Goal: Transaction & Acquisition: Book appointment/travel/reservation

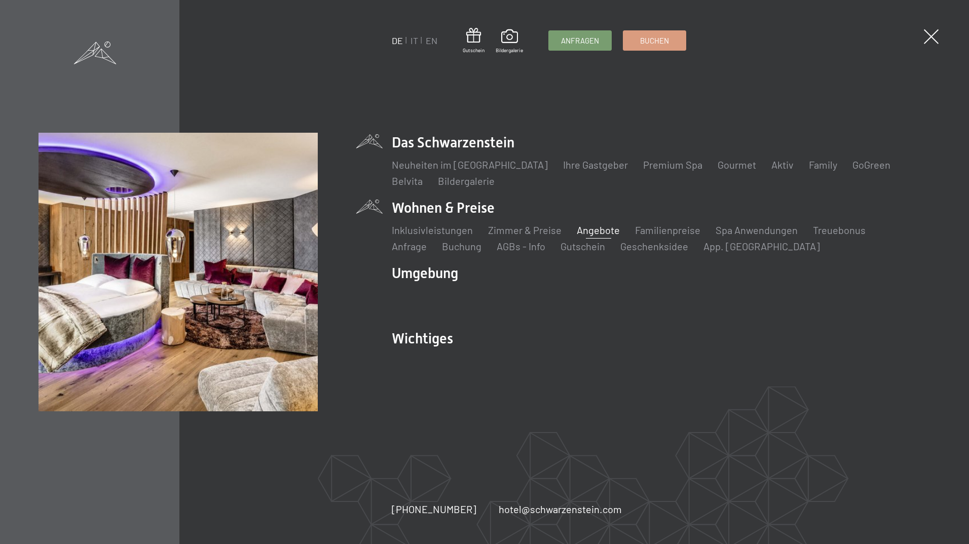
click at [584, 230] on link "Angebote" at bounding box center [598, 230] width 43 height 12
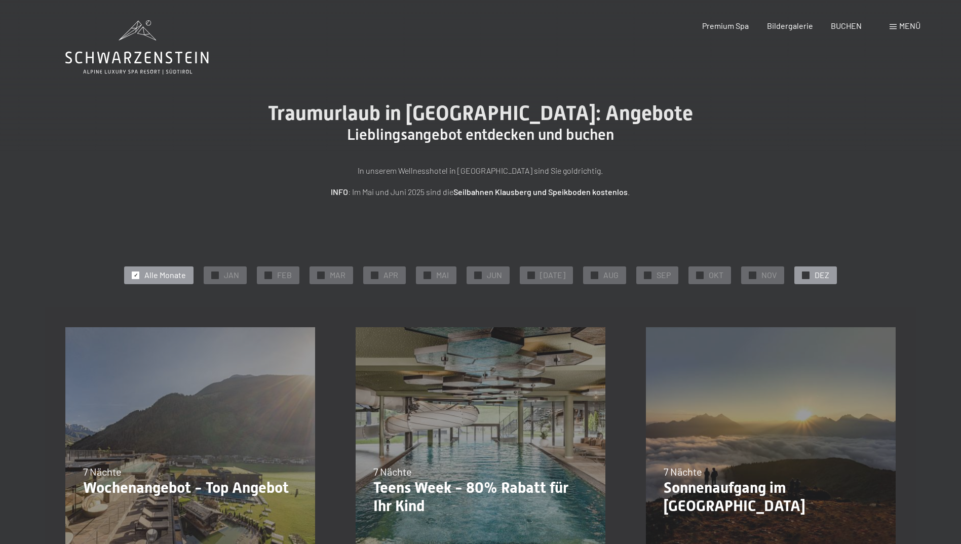
click at [806, 271] on div "✓ DEZ" at bounding box center [816, 275] width 43 height 17
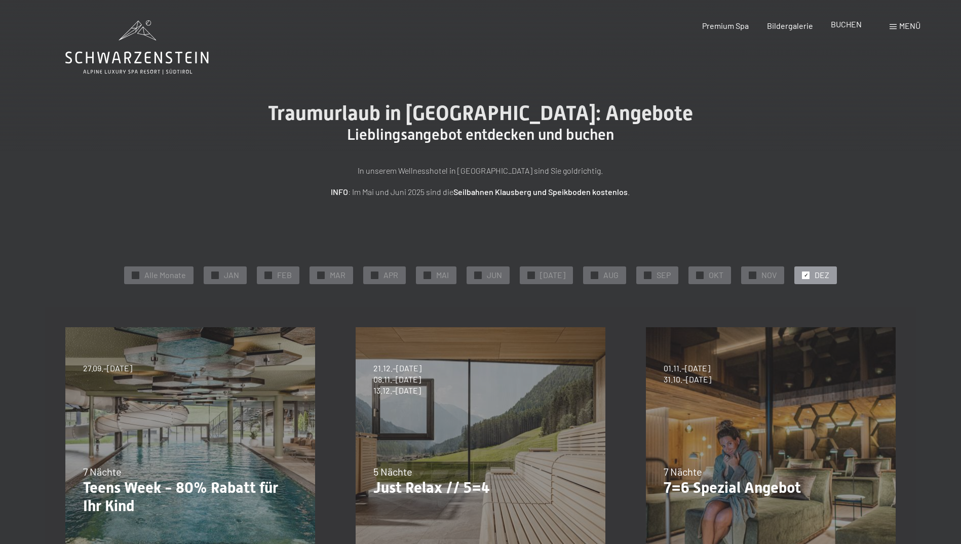
click at [860, 26] on span "BUCHEN" at bounding box center [846, 24] width 31 height 10
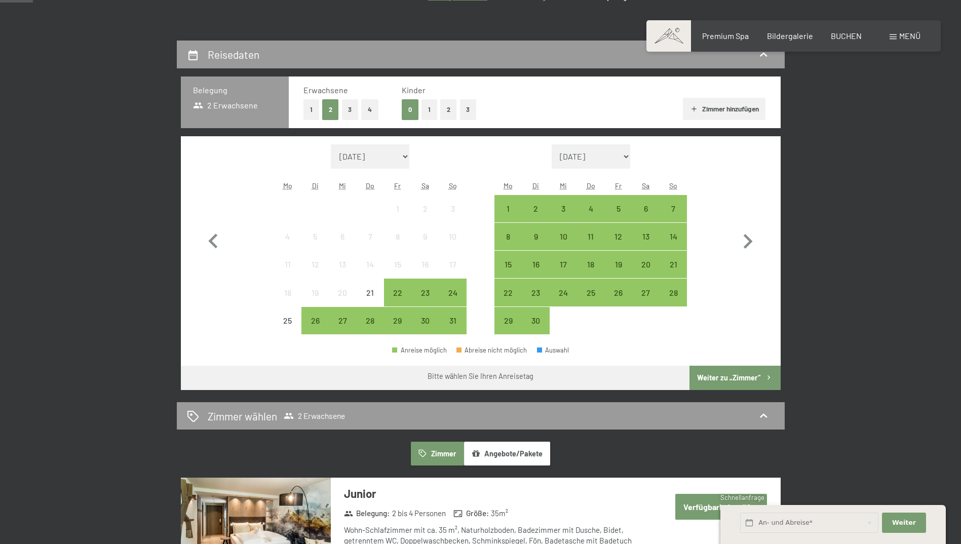
scroll to position [203, 0]
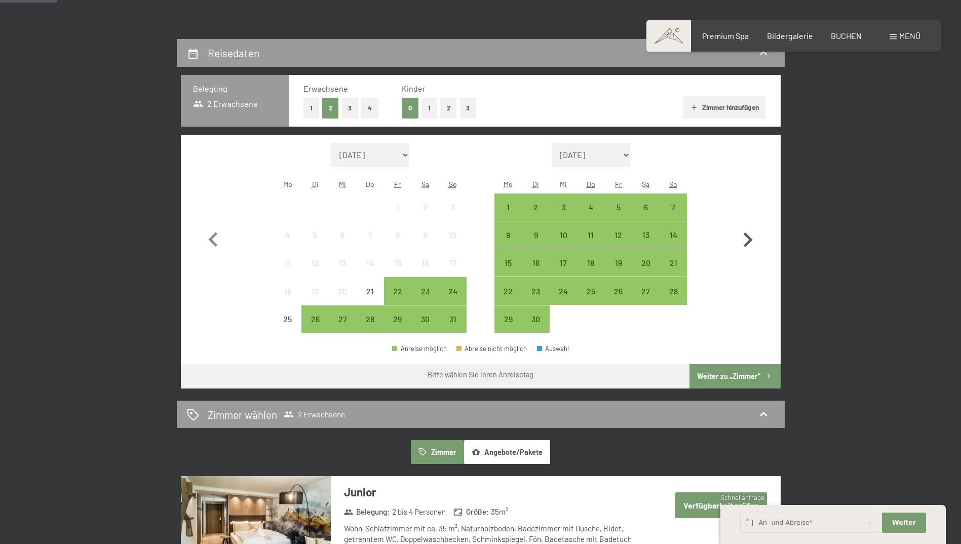
click at [749, 239] on icon "button" at bounding box center [748, 240] width 9 height 15
select select "2025-09-01"
select select "2025-10-01"
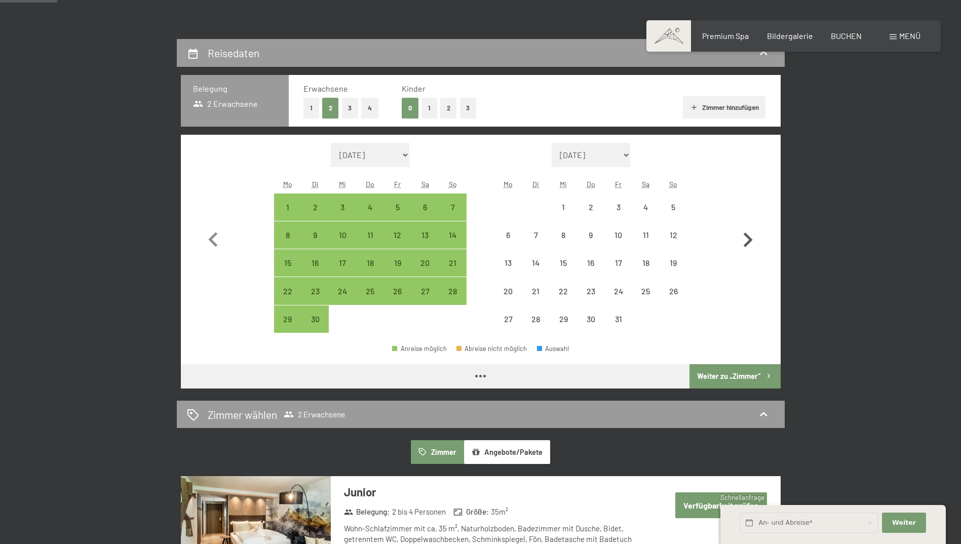
click at [749, 239] on icon "button" at bounding box center [748, 240] width 9 height 15
select select "2025-10-01"
select select "2025-11-01"
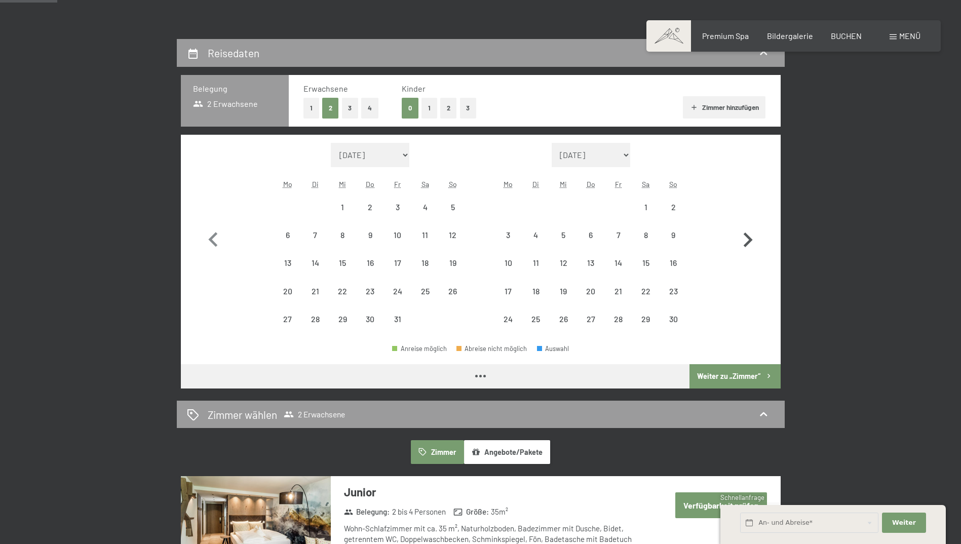
click at [749, 239] on icon "button" at bounding box center [748, 240] width 9 height 15
select select "2025-11-01"
select select "2025-12-01"
click at [749, 239] on icon "button" at bounding box center [748, 240] width 9 height 15
select select "2025-12-01"
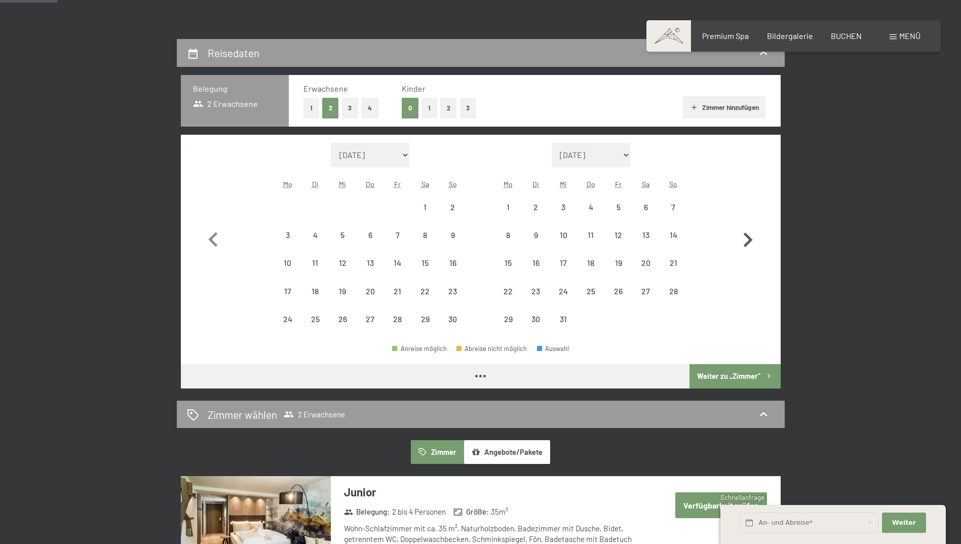
select select "2026-01-01"
select select "2025-12-01"
select select "2026-01-01"
select select "2025-12-01"
select select "2026-01-01"
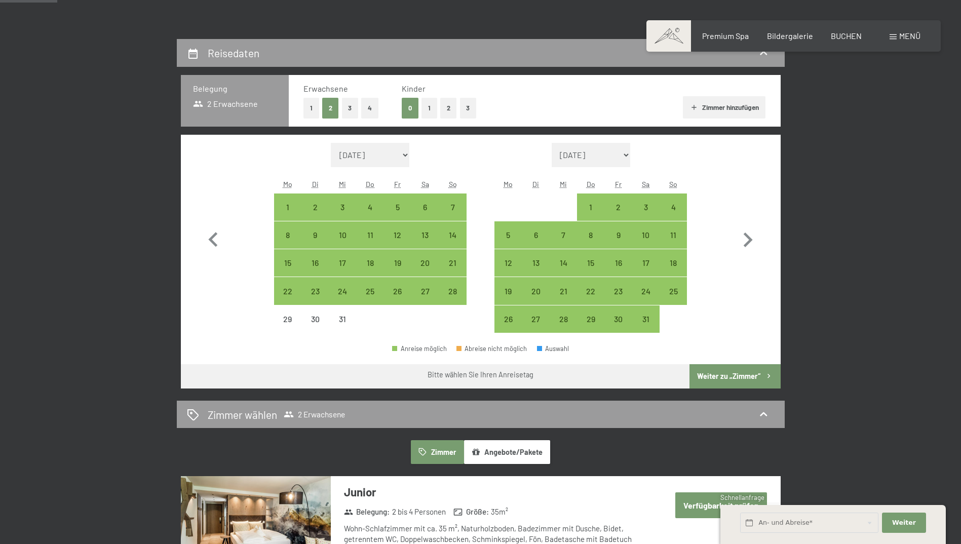
click at [368, 108] on button "4" at bounding box center [369, 108] width 17 height 21
select select "2025-12-01"
select select "2026-01-01"
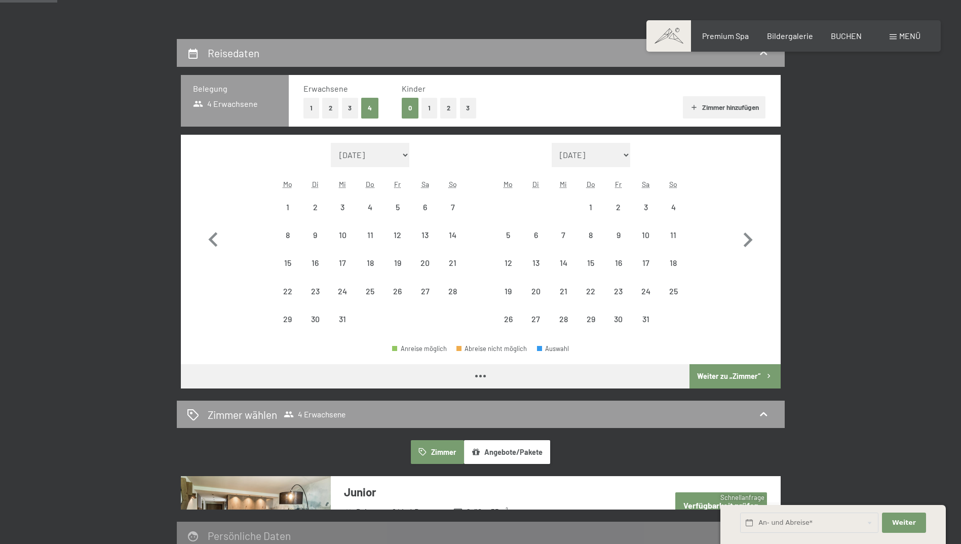
select select "2025-12-01"
select select "2026-01-01"
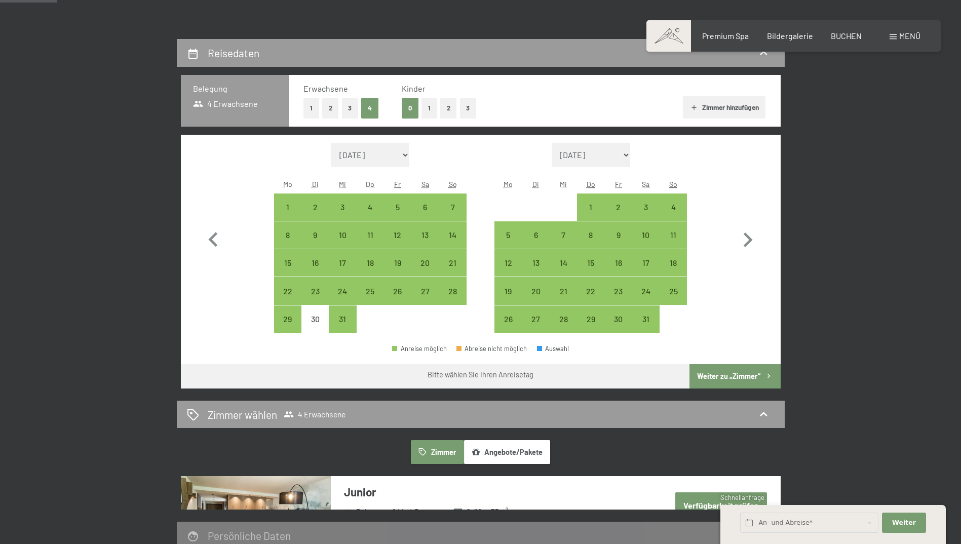
click at [325, 109] on button "2" at bounding box center [330, 108] width 17 height 21
select select "2025-12-01"
select select "2026-01-01"
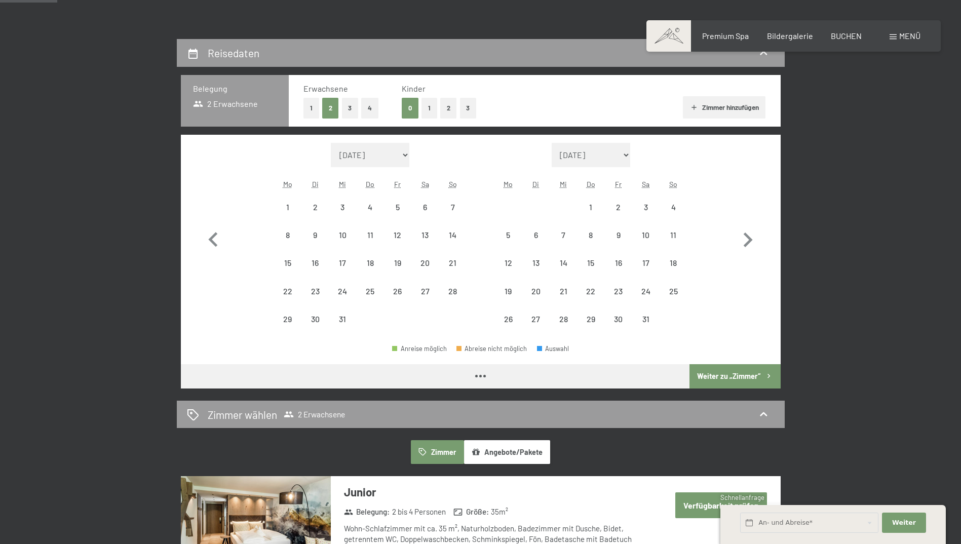
click at [745, 110] on button "Zimmer hinzufügen" at bounding box center [724, 107] width 83 height 22
select select "2025-12-01"
select select "2026-01-01"
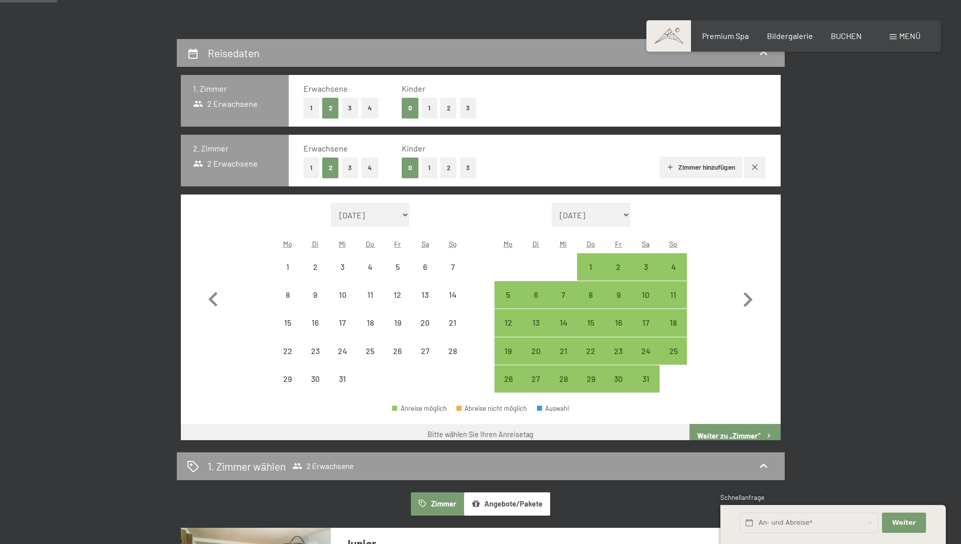
select select "2025-12-01"
select select "2026-01-01"
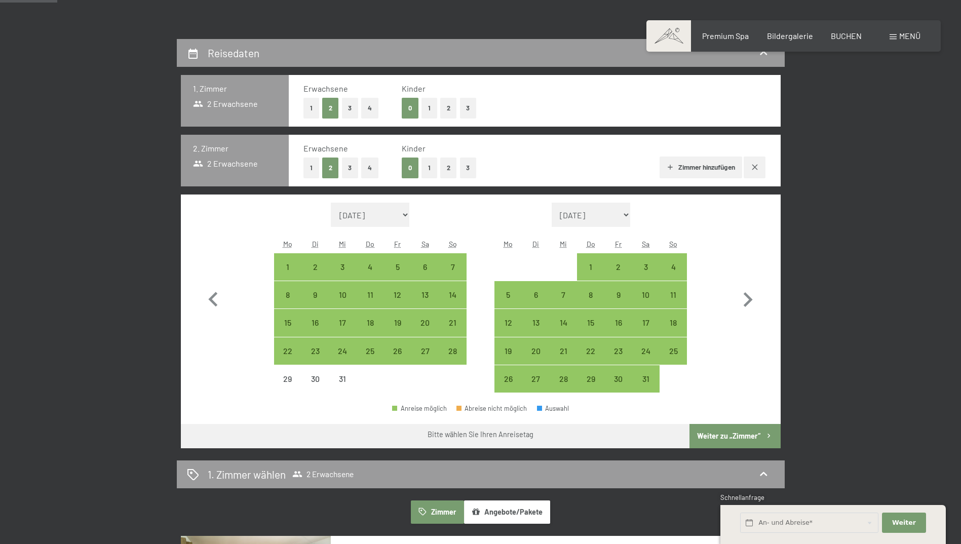
select select "2025-12-01"
select select "2026-01-01"
click at [284, 379] on div "29" at bounding box center [287, 387] width 25 height 25
select select "2025-12-01"
select select "2026-01-01"
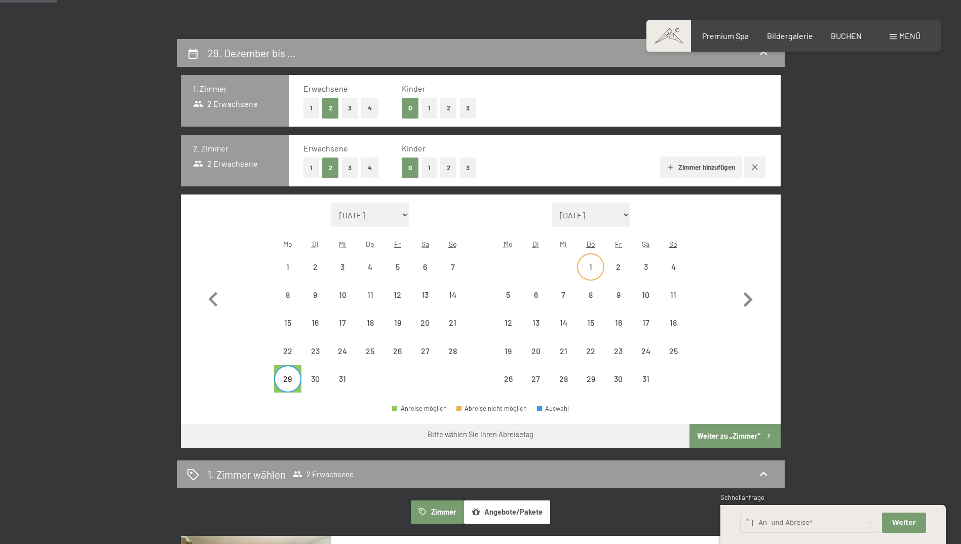
click at [594, 264] on div "1" at bounding box center [590, 275] width 25 height 25
select select "2025-12-01"
select select "2026-01-01"
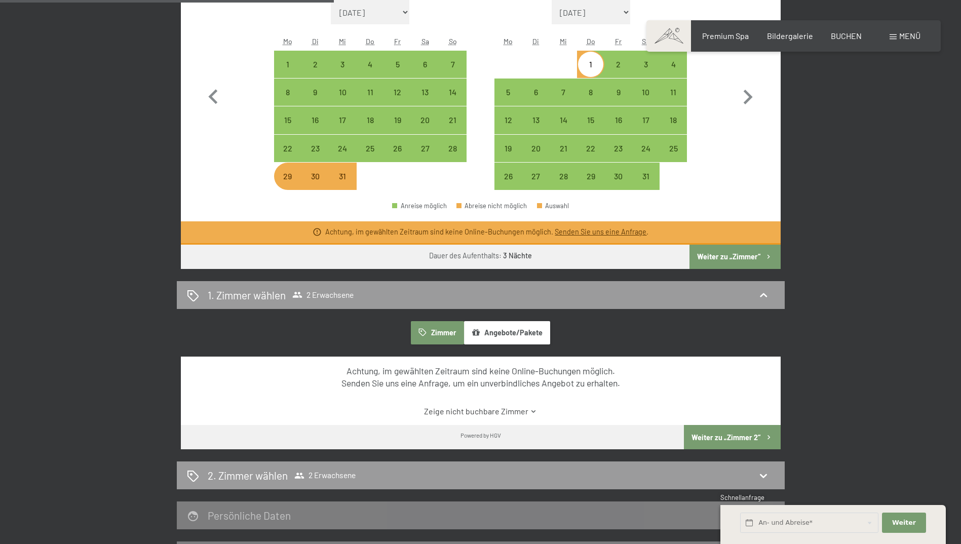
click at [749, 249] on button "Weiter zu „Zimmer“" at bounding box center [735, 257] width 91 height 24
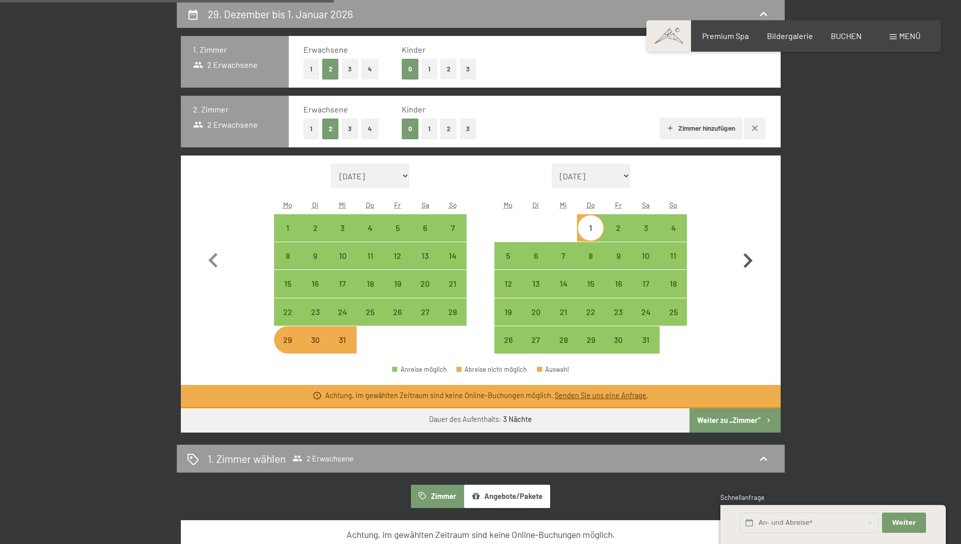
select select "2025-12-01"
select select "2026-01-01"
